Goal: Understand process/instructions: Learn about a topic

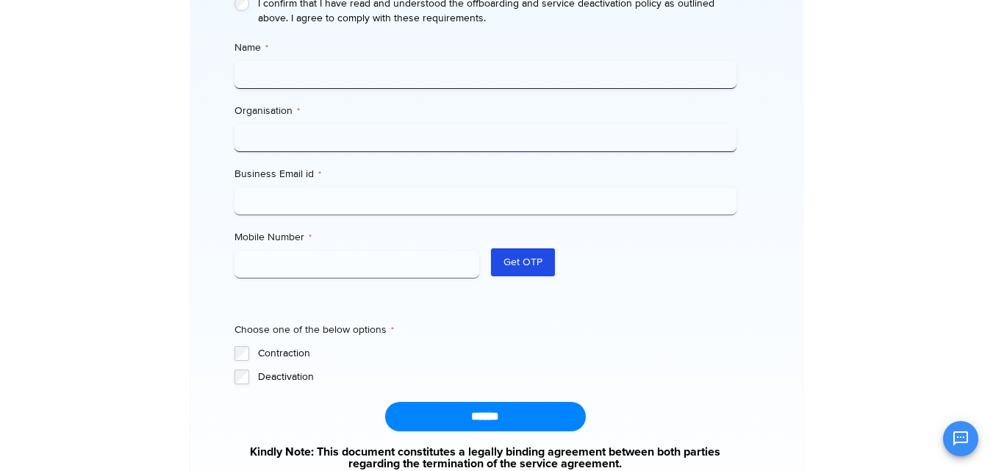
scroll to position [551, 0]
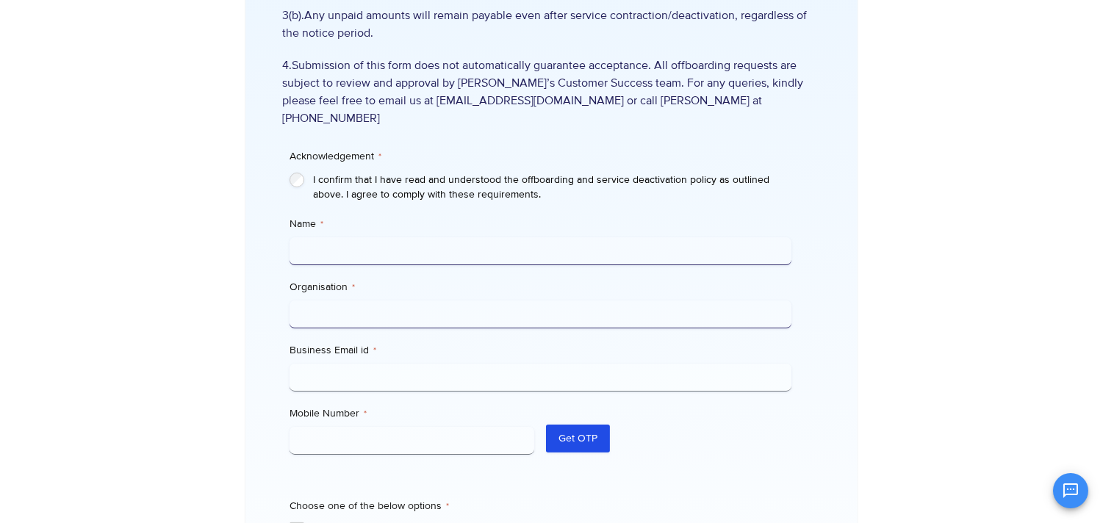
scroll to position [666, 0]
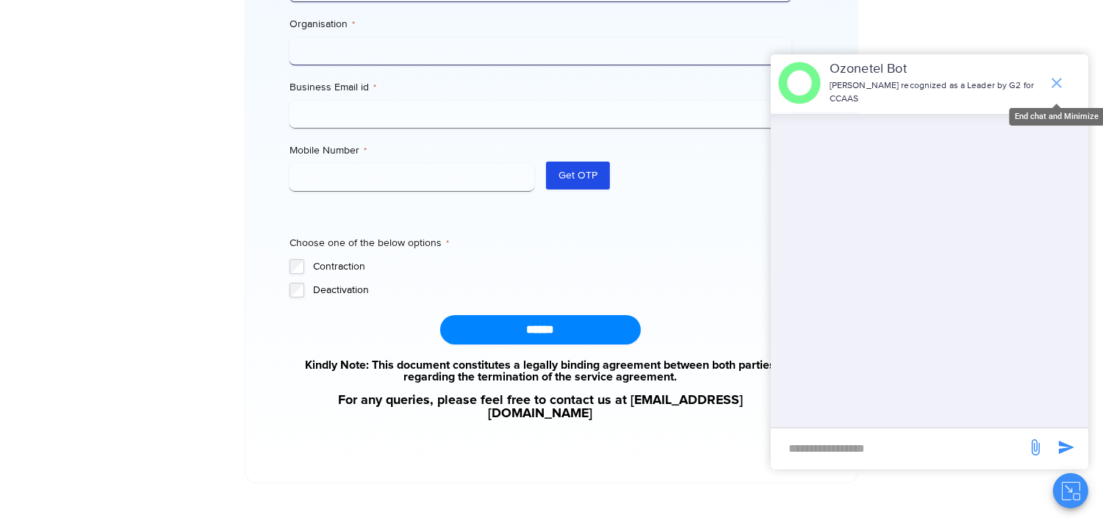
click at [992, 76] on icon "end chat or minimize" at bounding box center [1057, 83] width 18 height 18
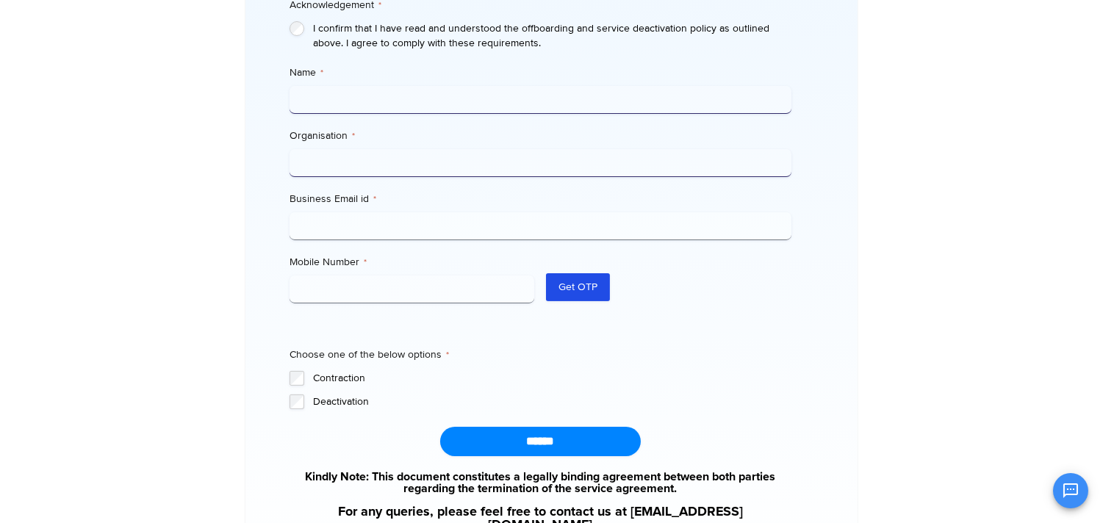
scroll to position [497, 0]
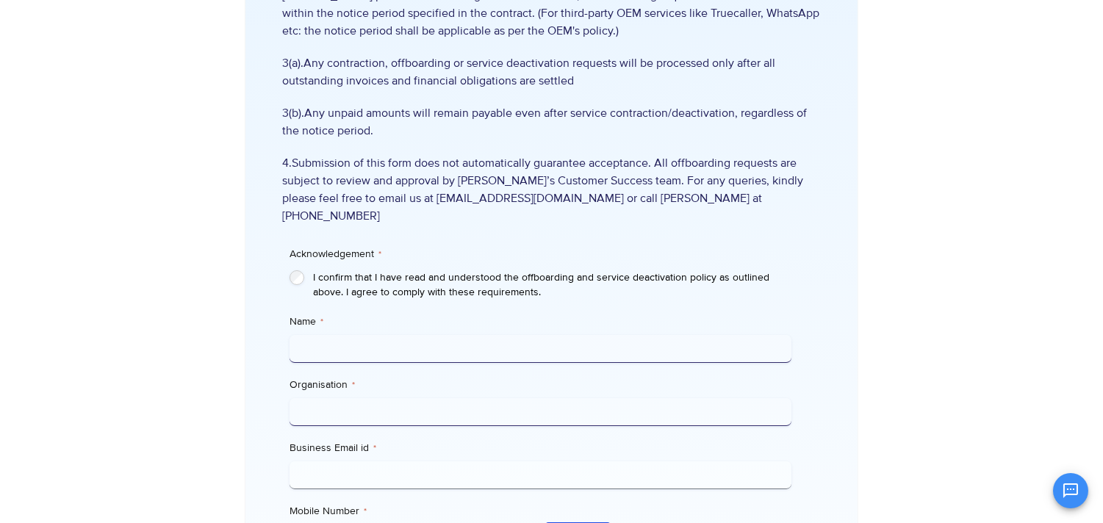
scroll to position [138, 0]
